Goal: Information Seeking & Learning: Find specific fact

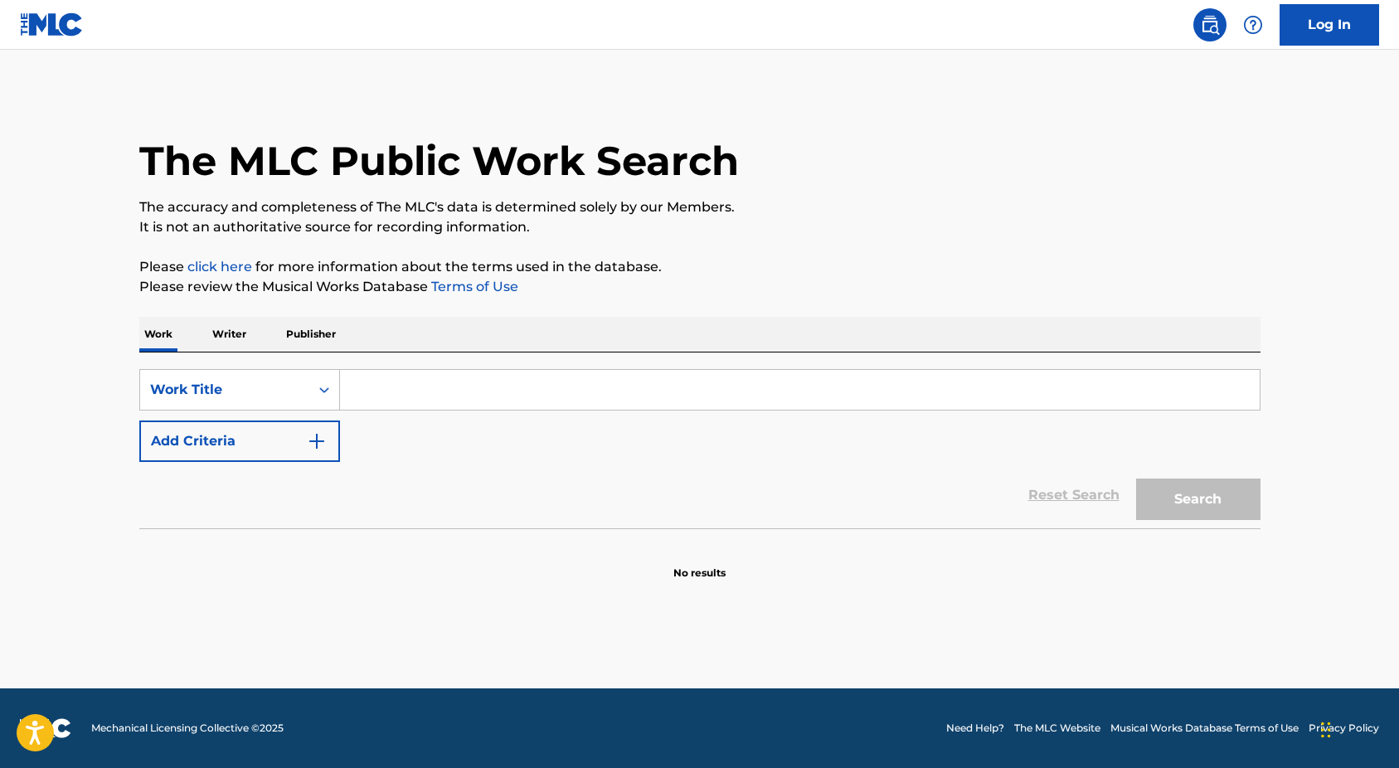
click at [452, 394] on input "Search Form" at bounding box center [800, 390] width 920 height 40
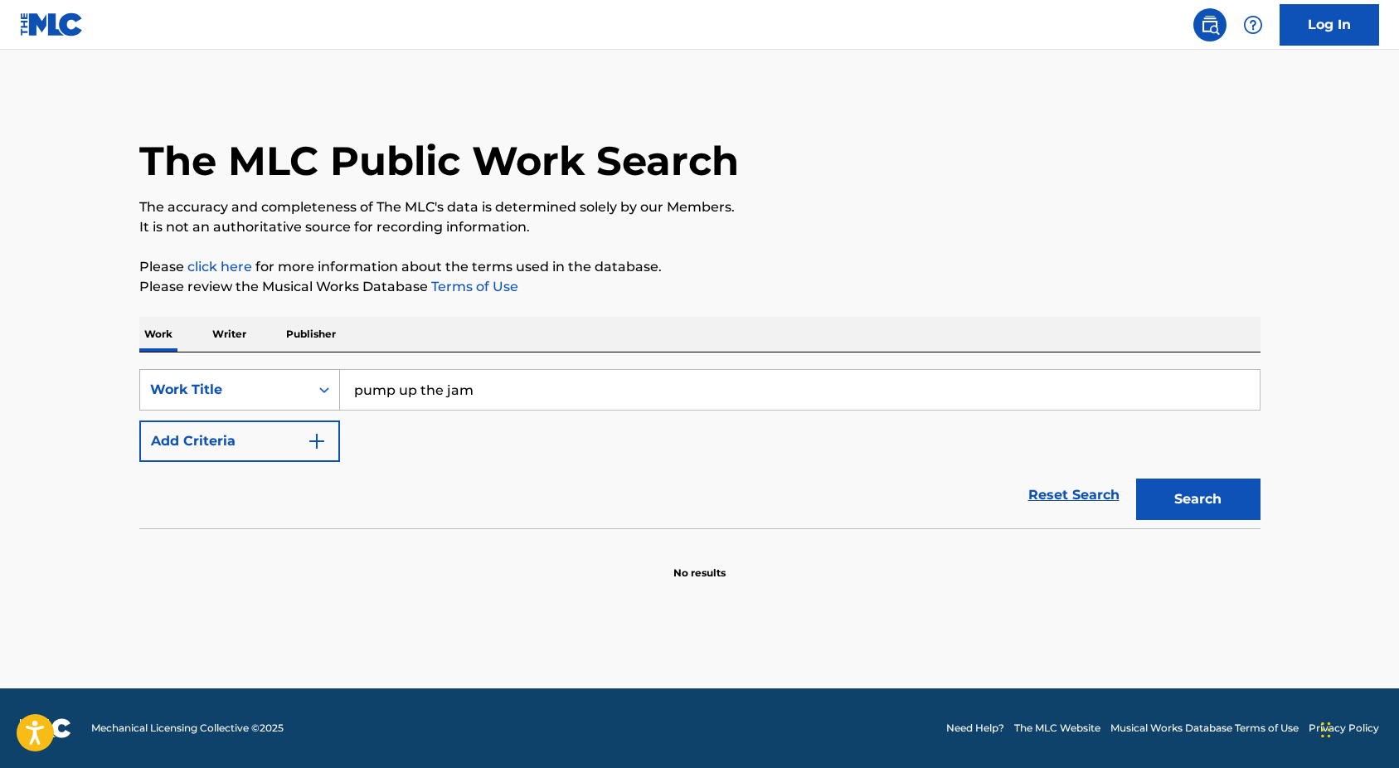
type input "pump up the jam"
click at [1197, 499] on button "Search" at bounding box center [1198, 498] width 124 height 41
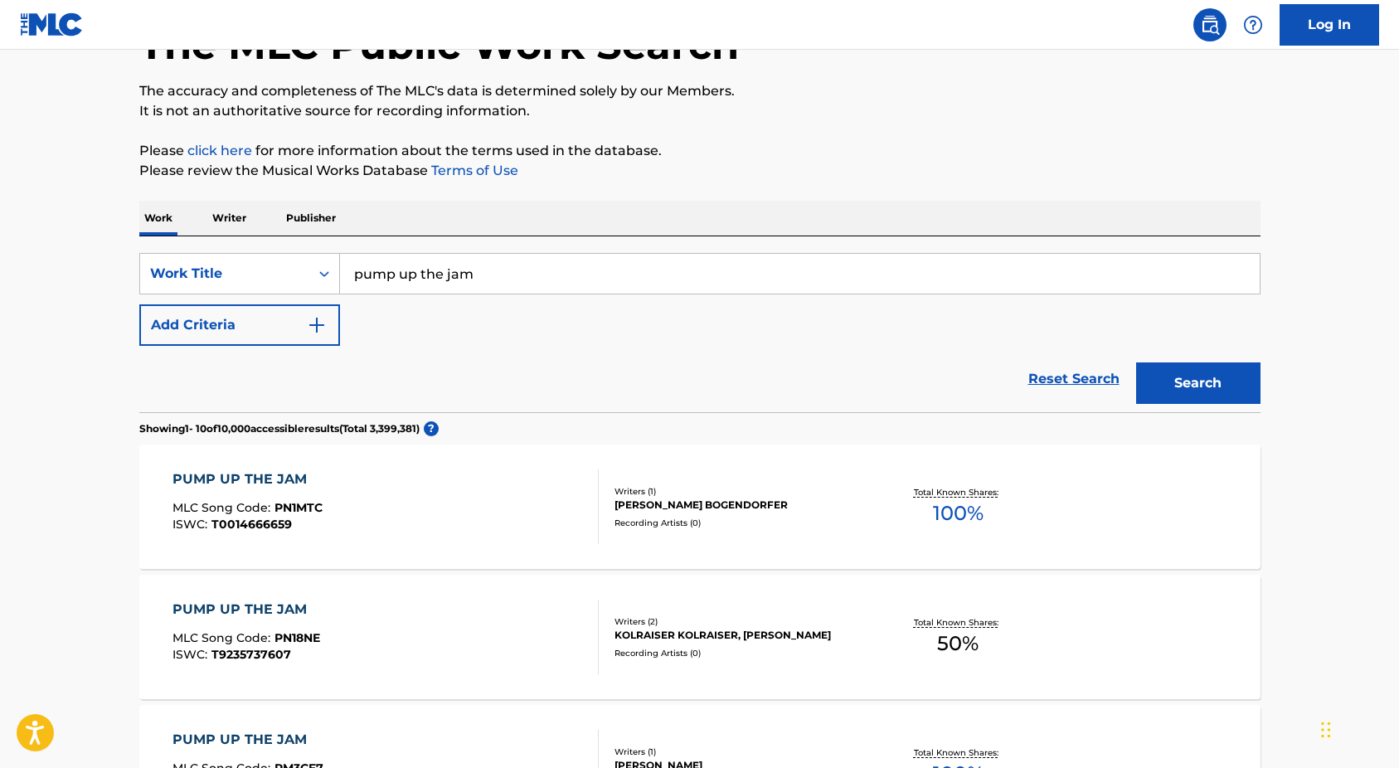
scroll to position [202, 0]
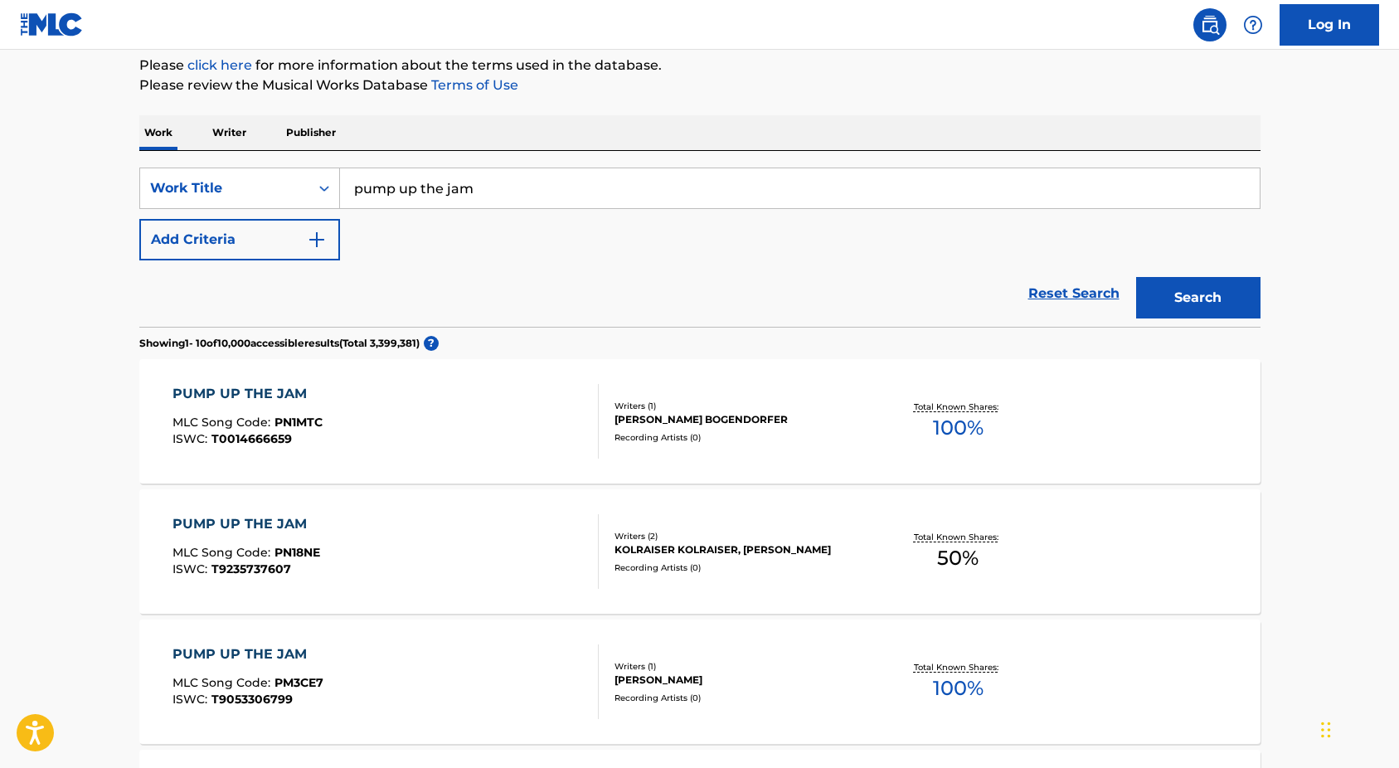
click at [470, 434] on div "PUMP UP THE JAM MLC Song Code : PN1MTC ISWC : T0014666659" at bounding box center [385, 421] width 426 height 75
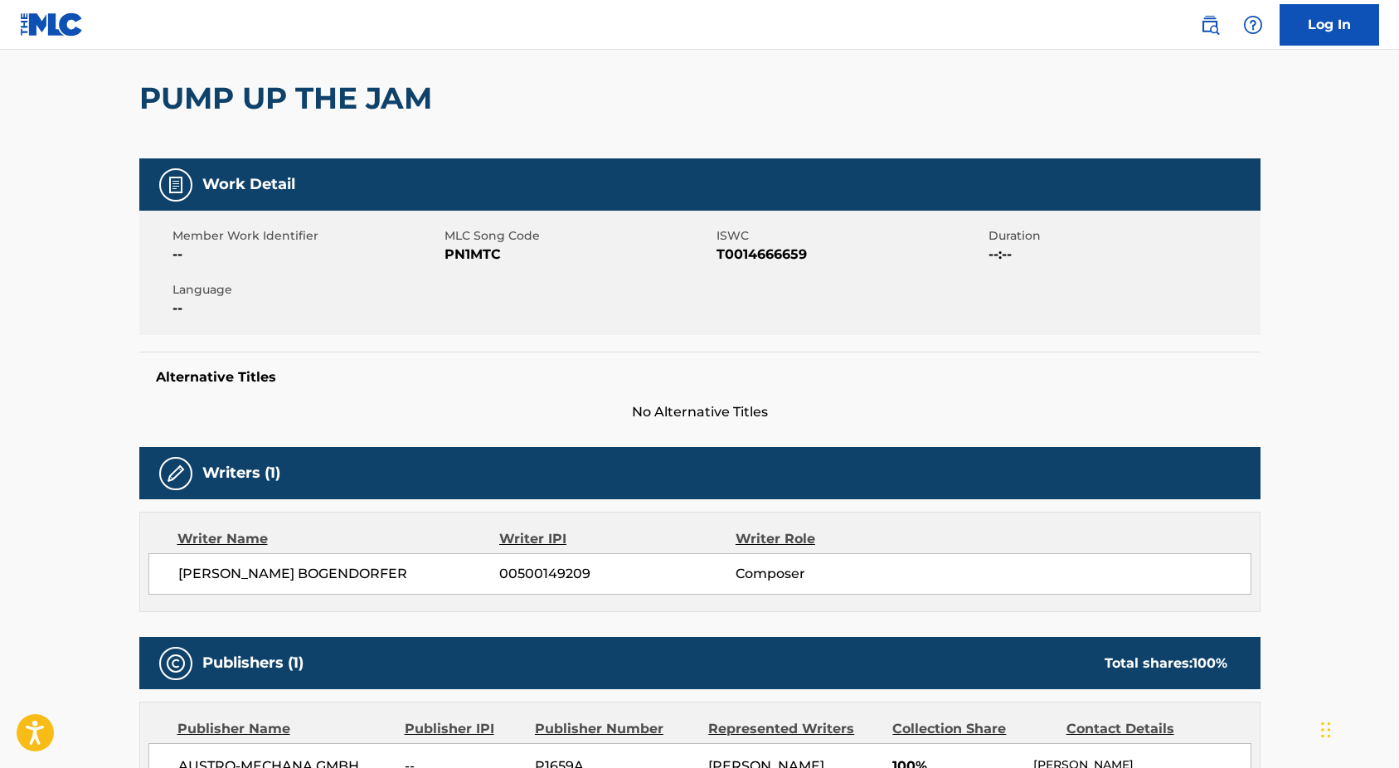
scroll to position [323, 0]
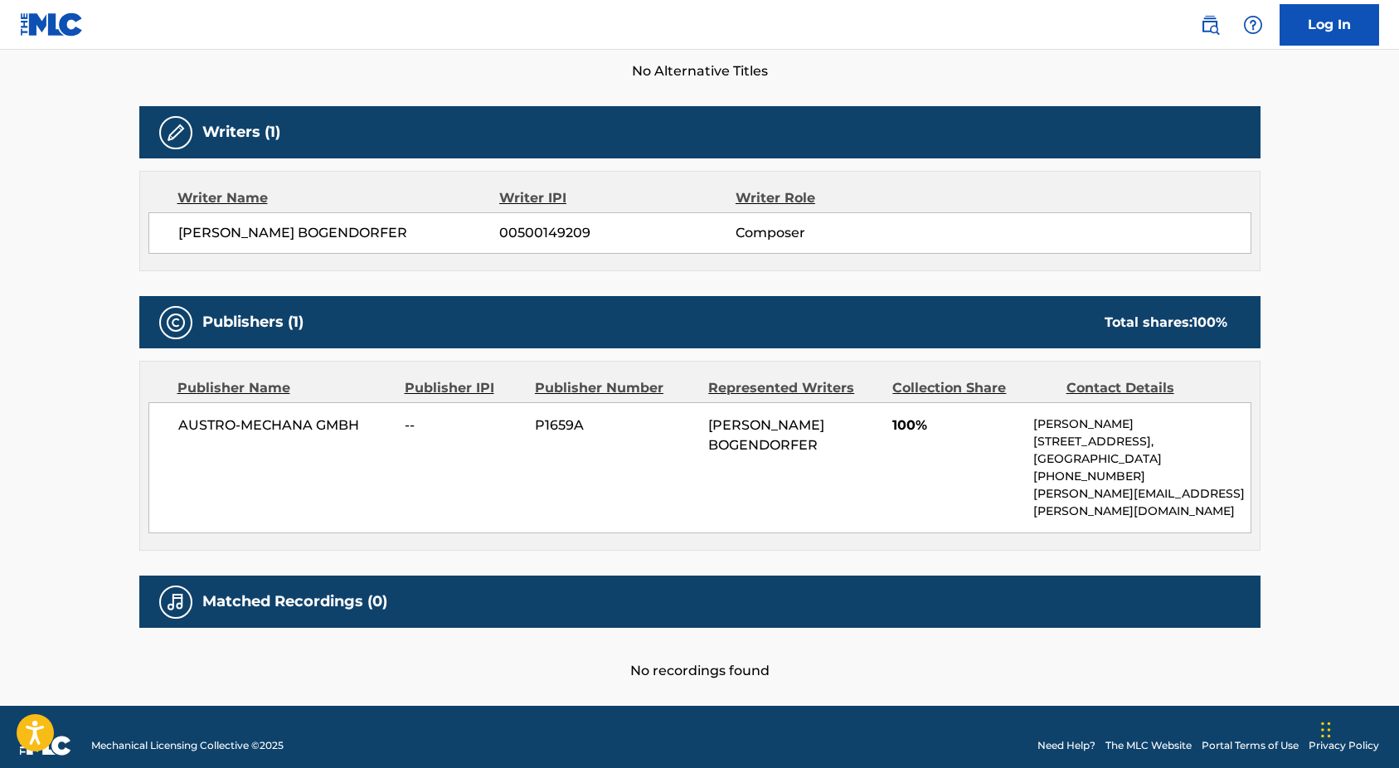
click at [468, 472] on div "AUSTRO-MECHANA GMBH -- P1659A [PERSON_NAME] BOGENDORFER 100% Siegfried Samer [S…" at bounding box center [699, 467] width 1103 height 131
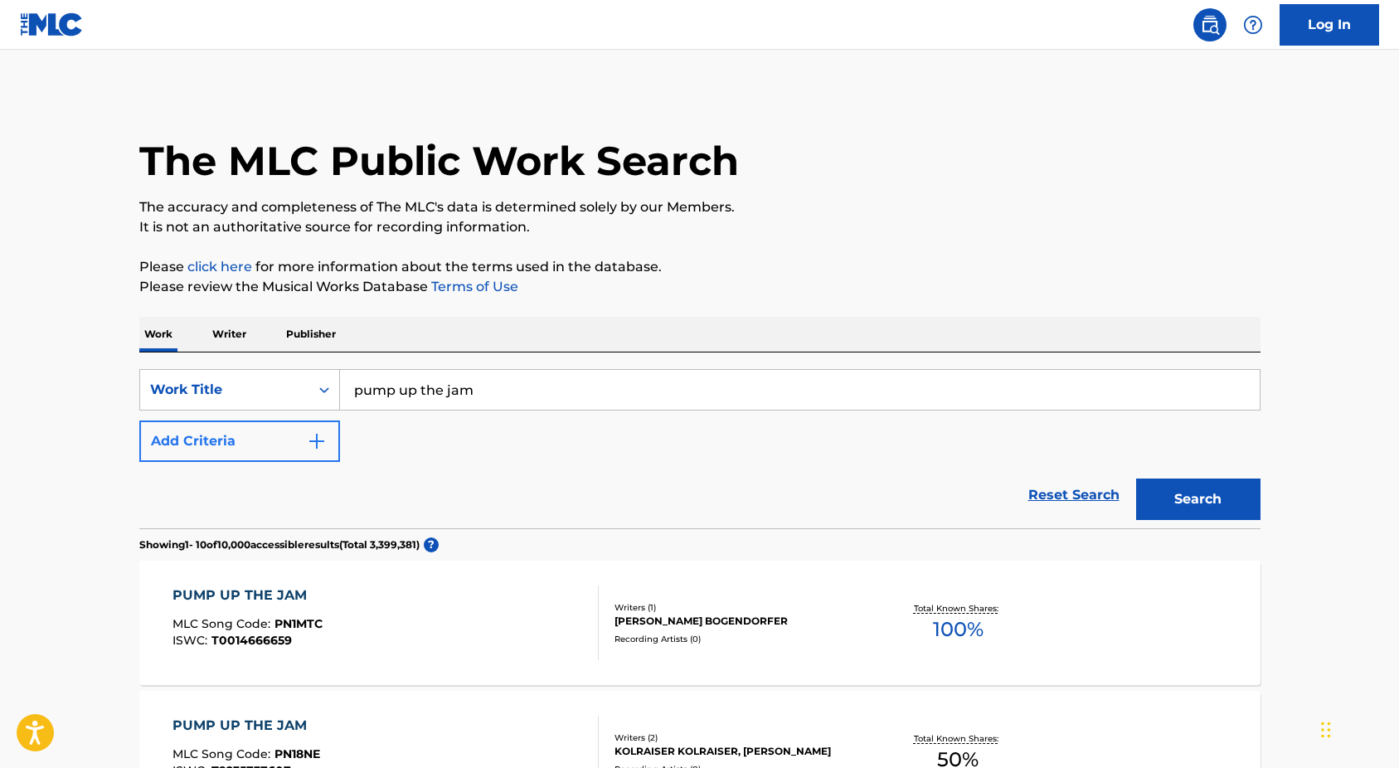
click at [234, 431] on button "Add Criteria" at bounding box center [239, 440] width 201 height 41
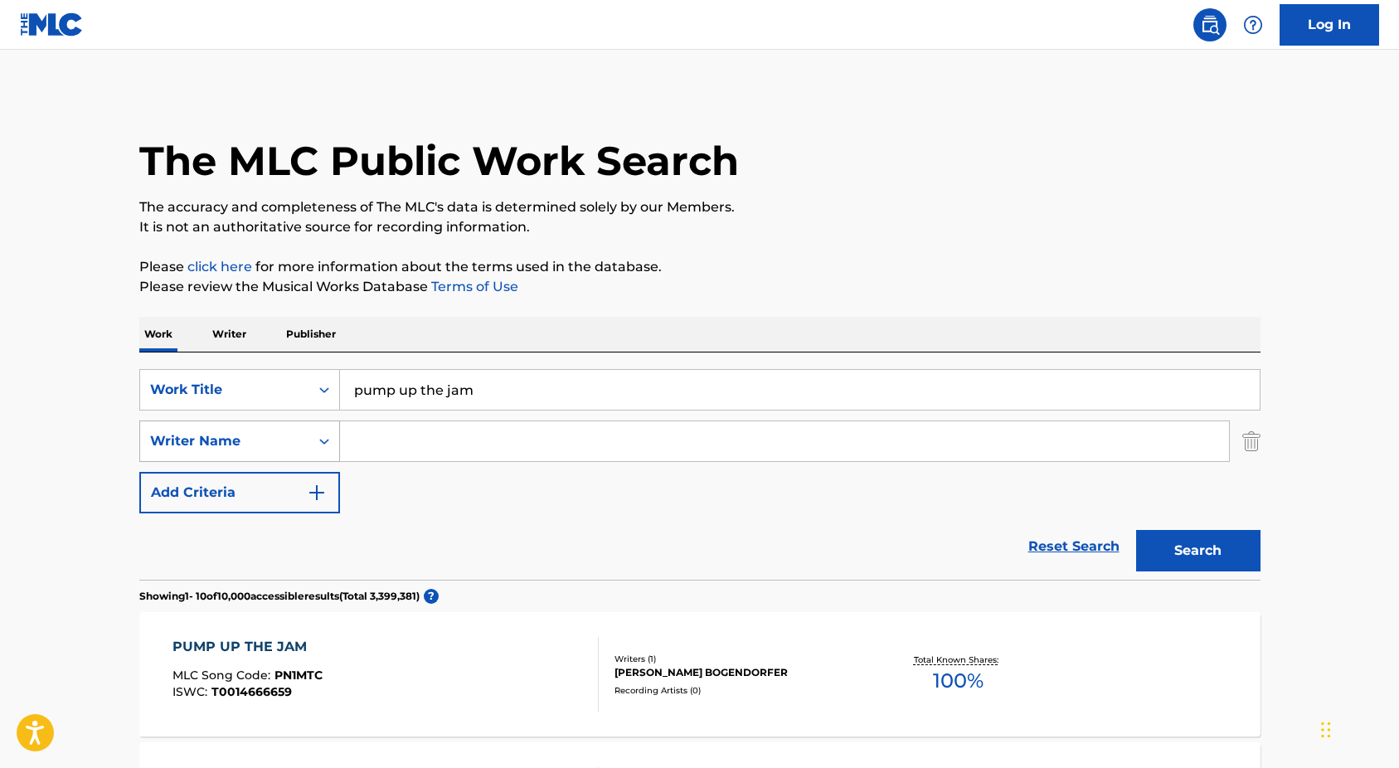
click at [231, 443] on div "Writer Name" at bounding box center [224, 441] width 149 height 20
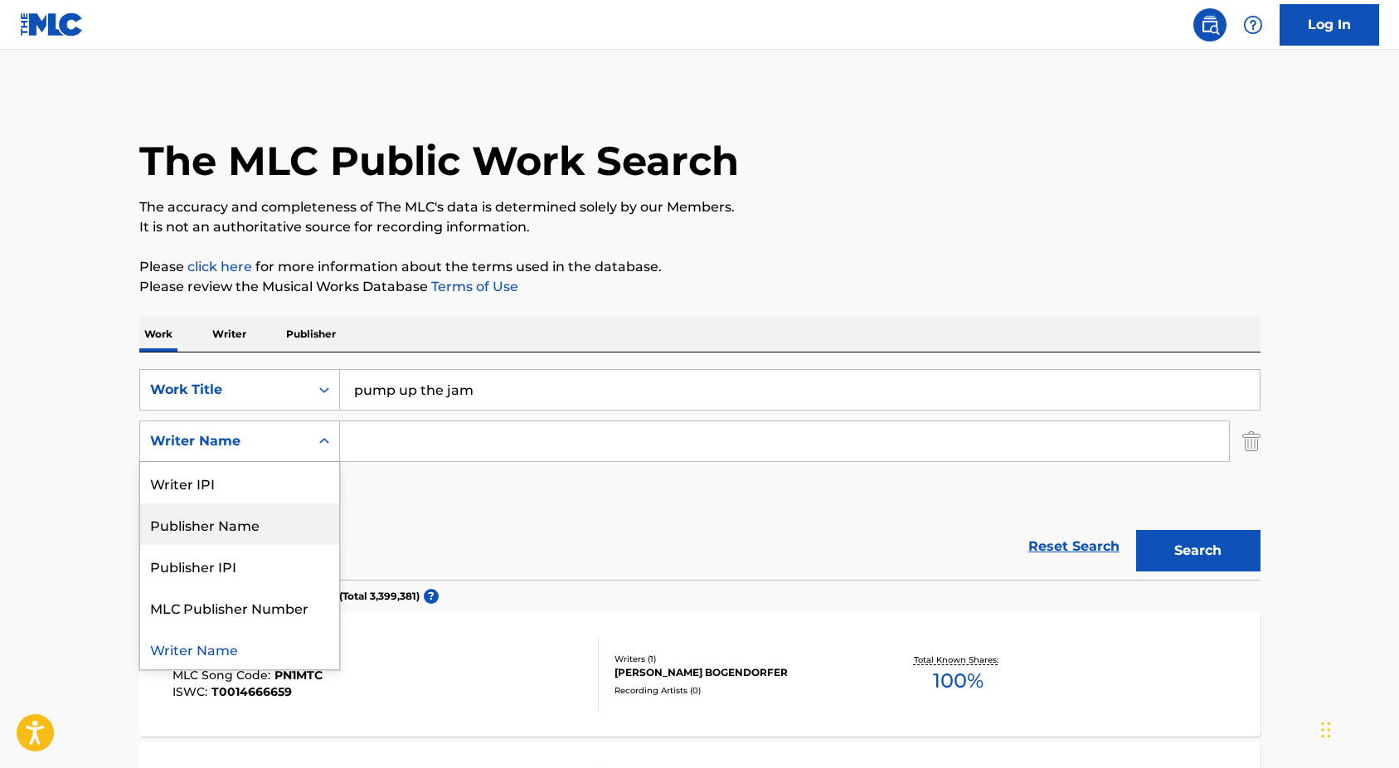
click at [575, 532] on div "Reset Search Search" at bounding box center [699, 546] width 1121 height 66
